Goal: Task Accomplishment & Management: Use online tool/utility

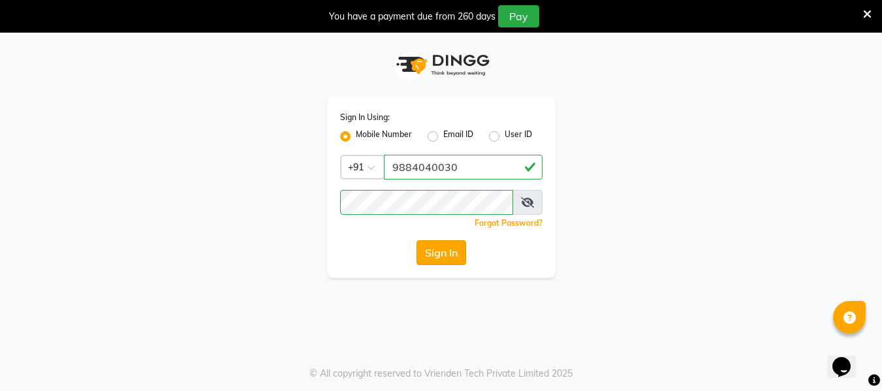
click at [445, 247] on button "Sign In" at bounding box center [442, 252] width 50 height 25
click at [445, 247] on div "Sign In" at bounding box center [441, 252] width 202 height 25
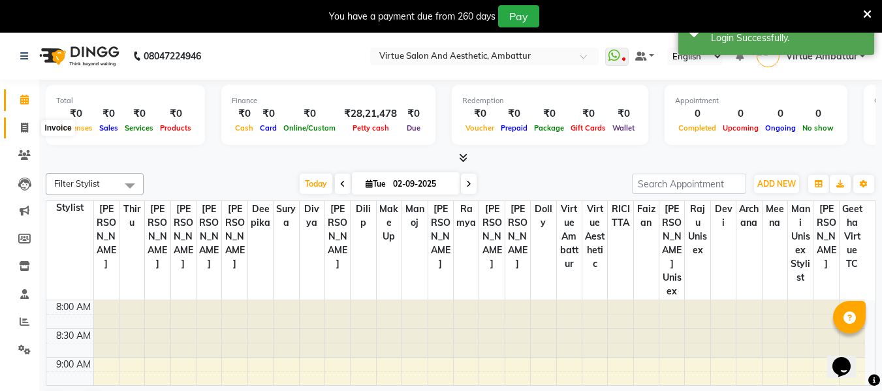
click at [25, 129] on icon at bounding box center [24, 128] width 7 height 10
select select "5237"
select select "service"
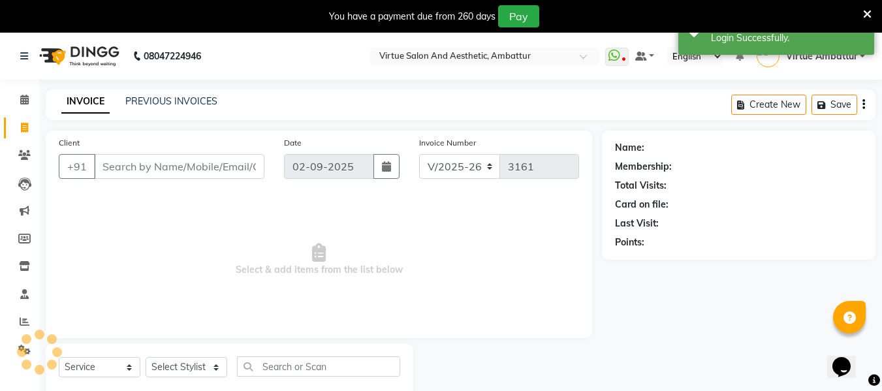
click at [163, 165] on input "Client" at bounding box center [179, 166] width 170 height 25
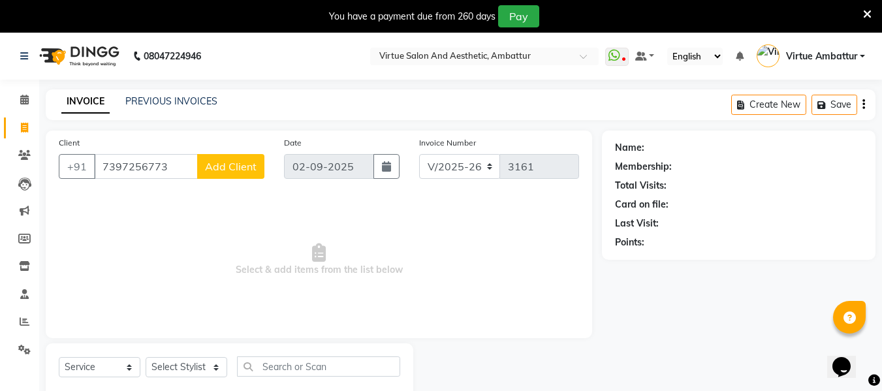
click at [172, 176] on input "7397256773" at bounding box center [146, 166] width 104 height 25
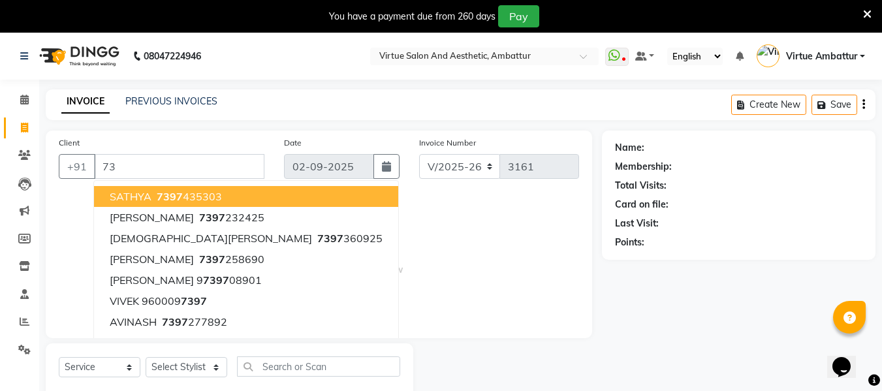
type input "7"
